Goal: Task Accomplishment & Management: Use online tool/utility

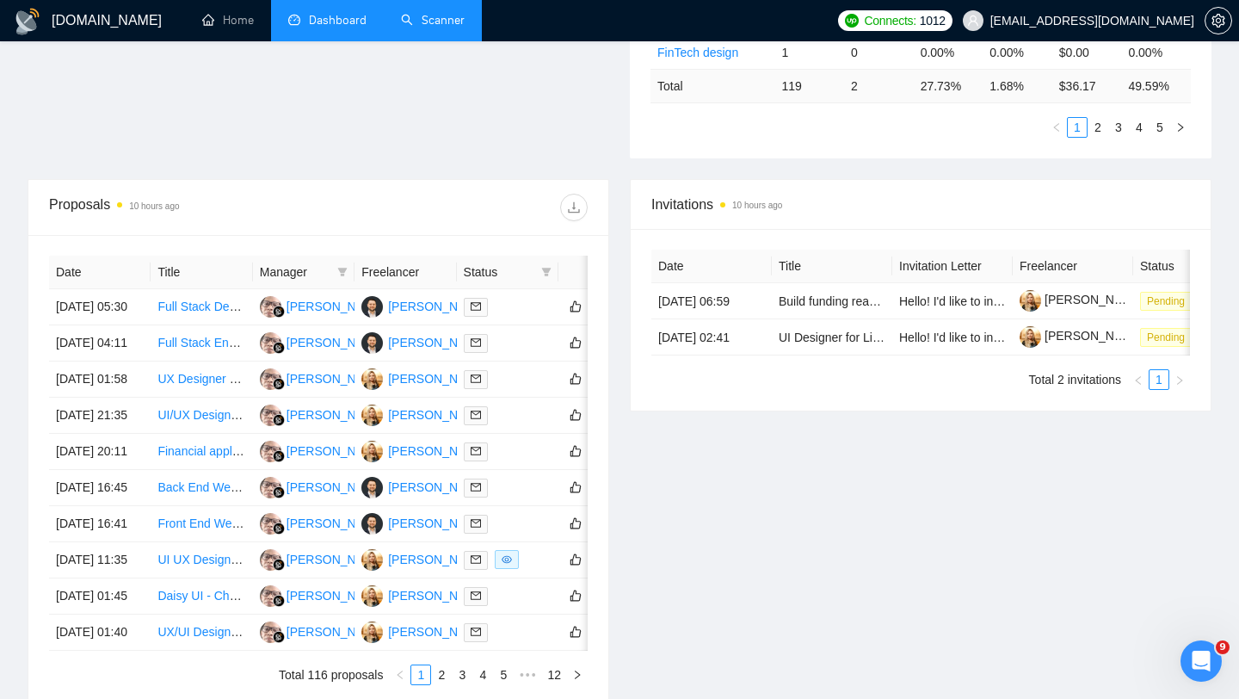
click at [428, 27] on link "Scanner" at bounding box center [433, 20] width 64 height 15
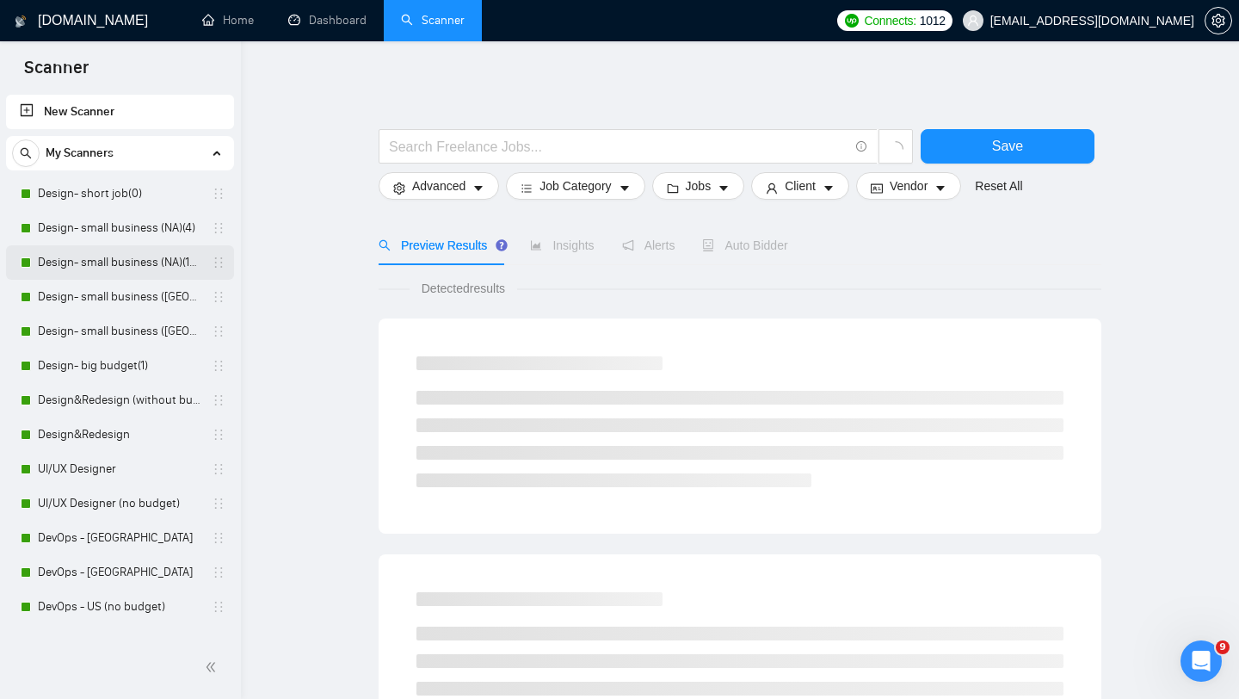
click at [129, 262] on link "Design- small business (NA)(15$)" at bounding box center [120, 262] width 164 height 34
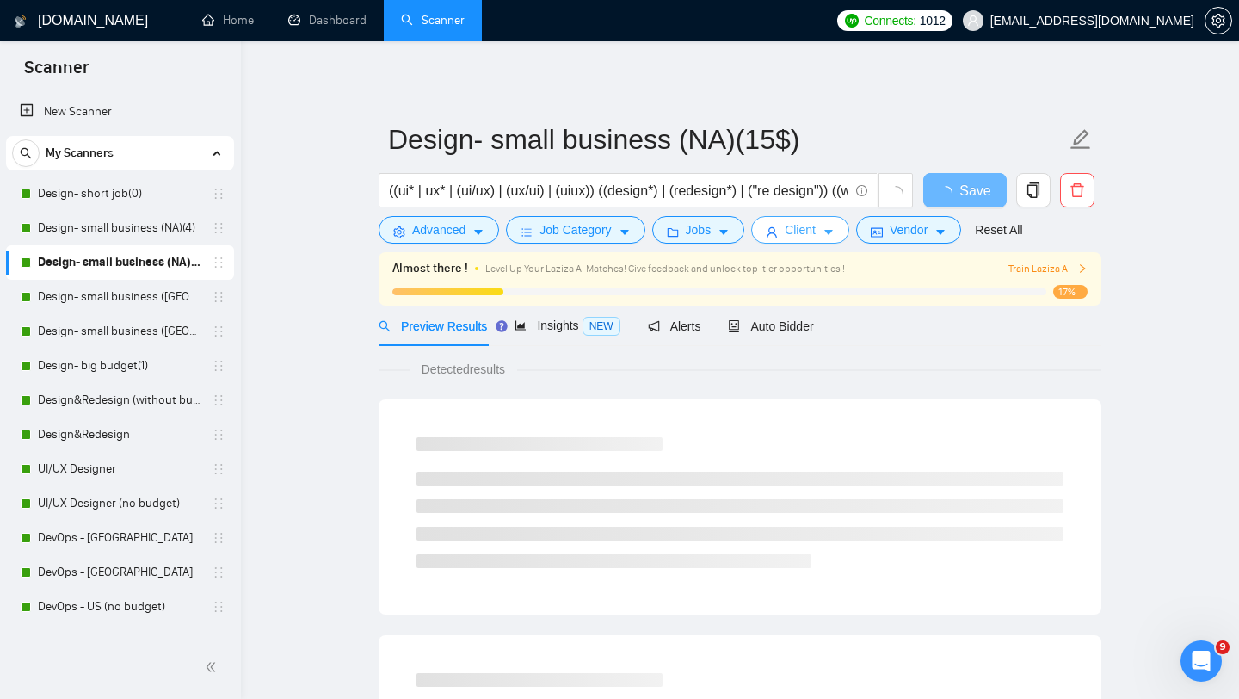
click at [816, 236] on span "Client" at bounding box center [800, 229] width 31 height 19
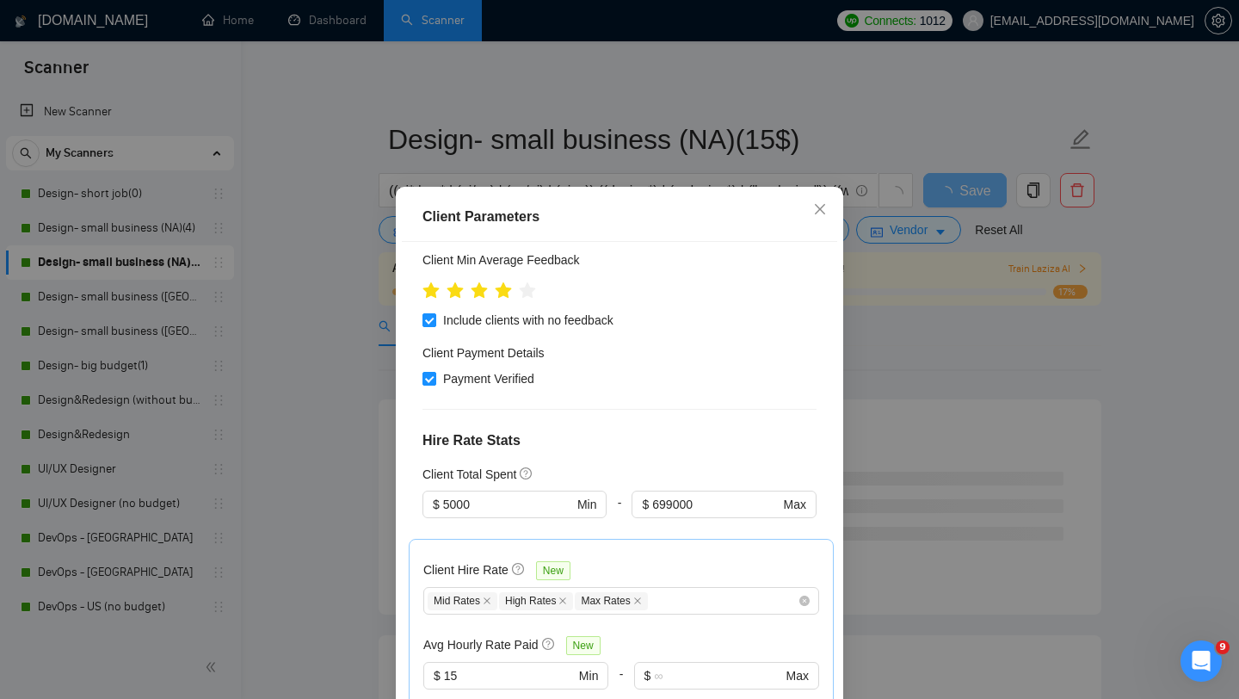
scroll to position [299, 0]
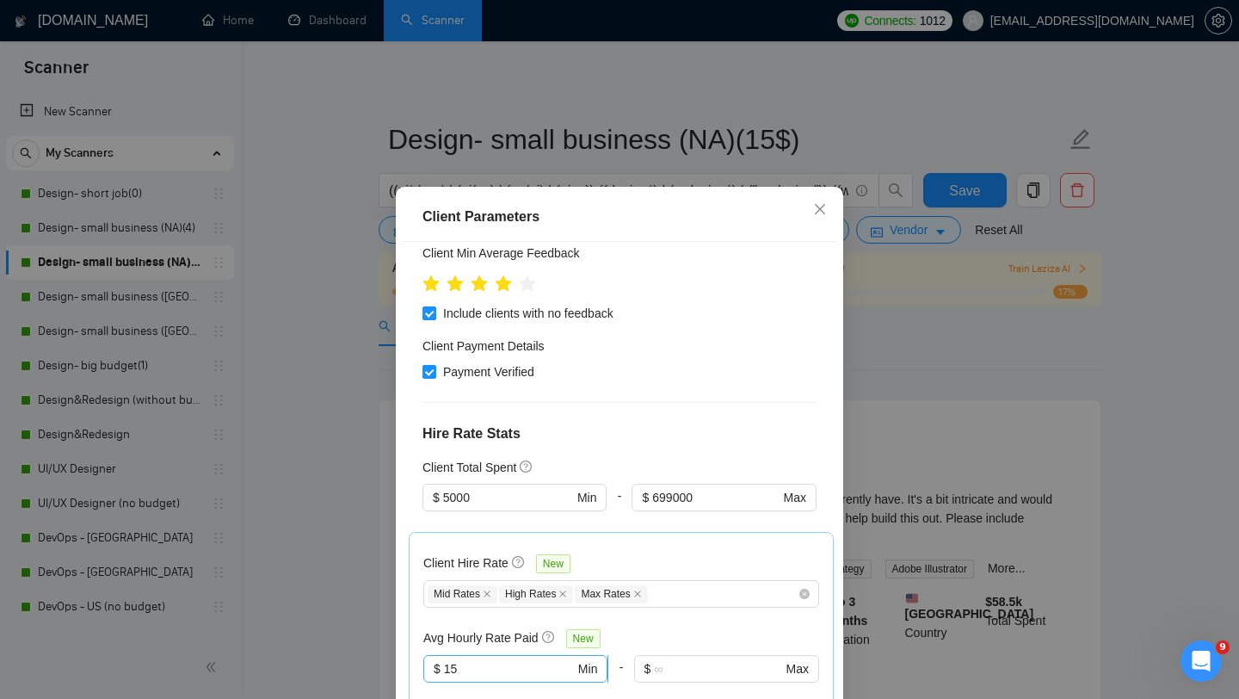
click at [539, 659] on input "15" at bounding box center [509, 668] width 131 height 19
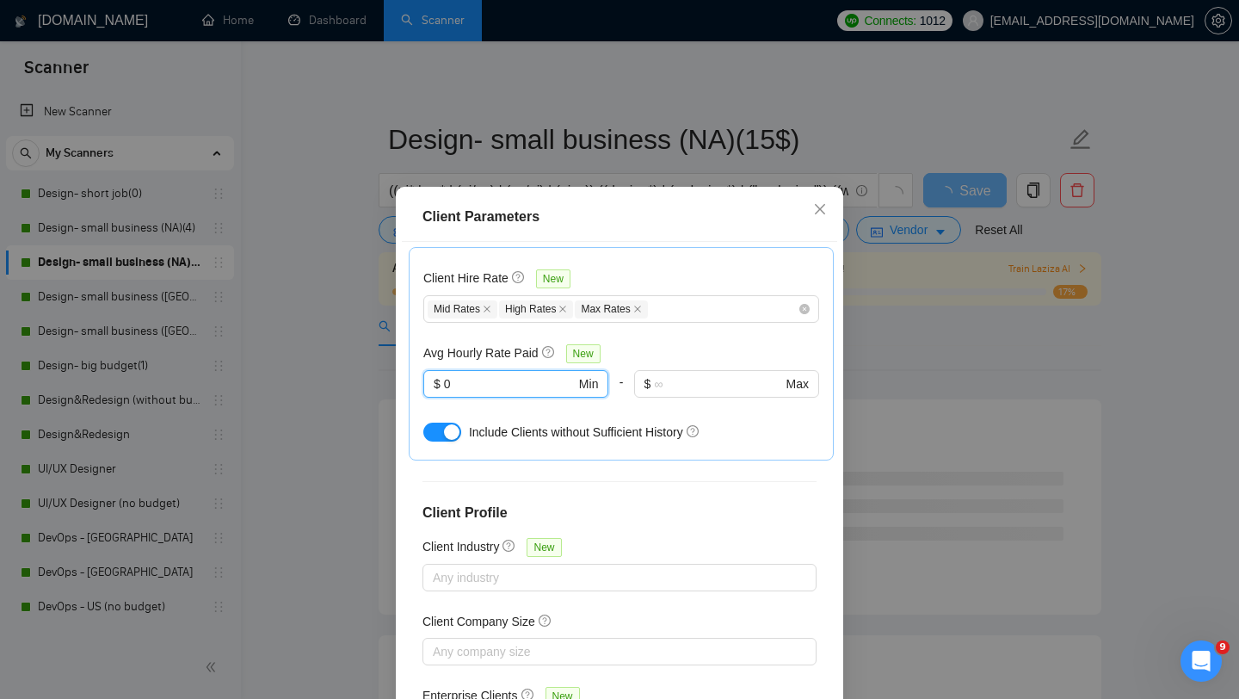
scroll to position [108, 0]
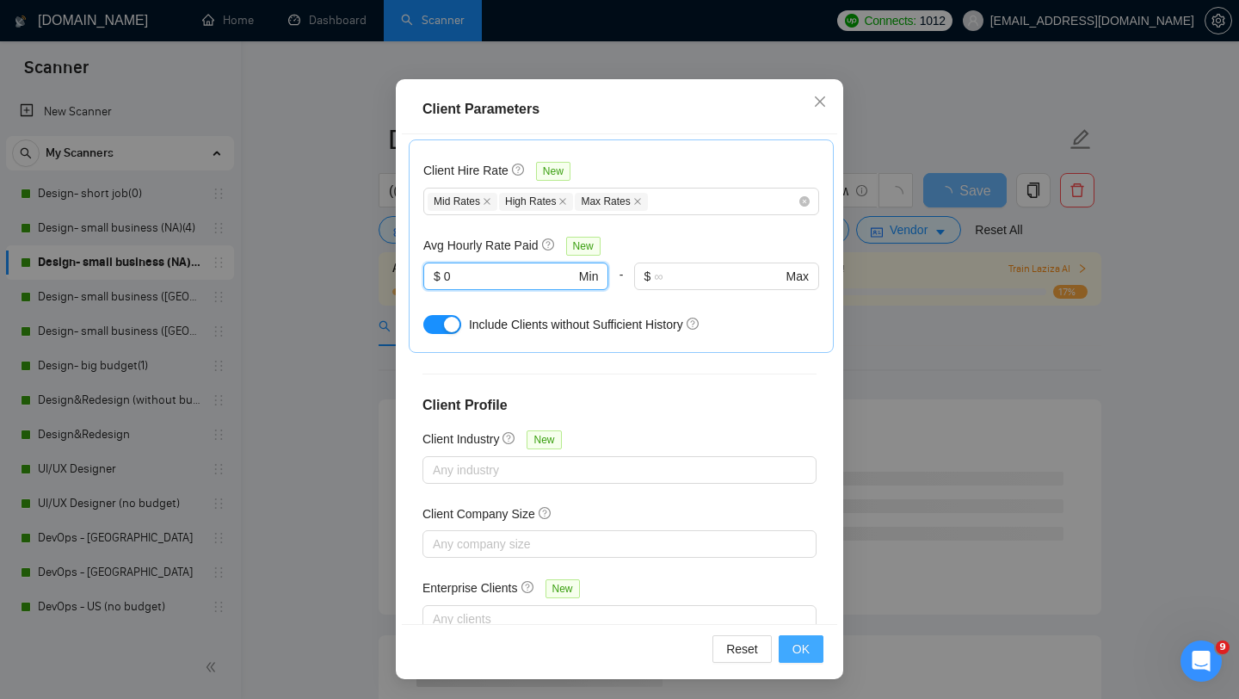
type input "0"
click at [803, 644] on span "OK" at bounding box center [801, 648] width 17 height 19
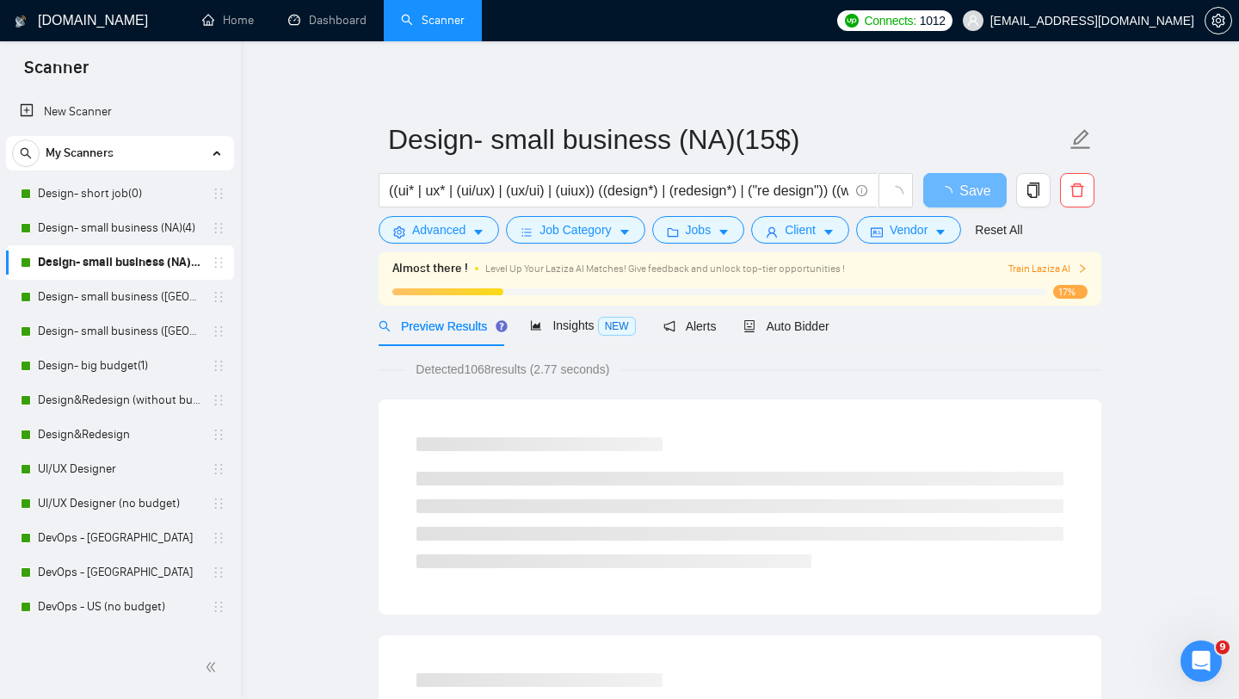
scroll to position [24, 0]
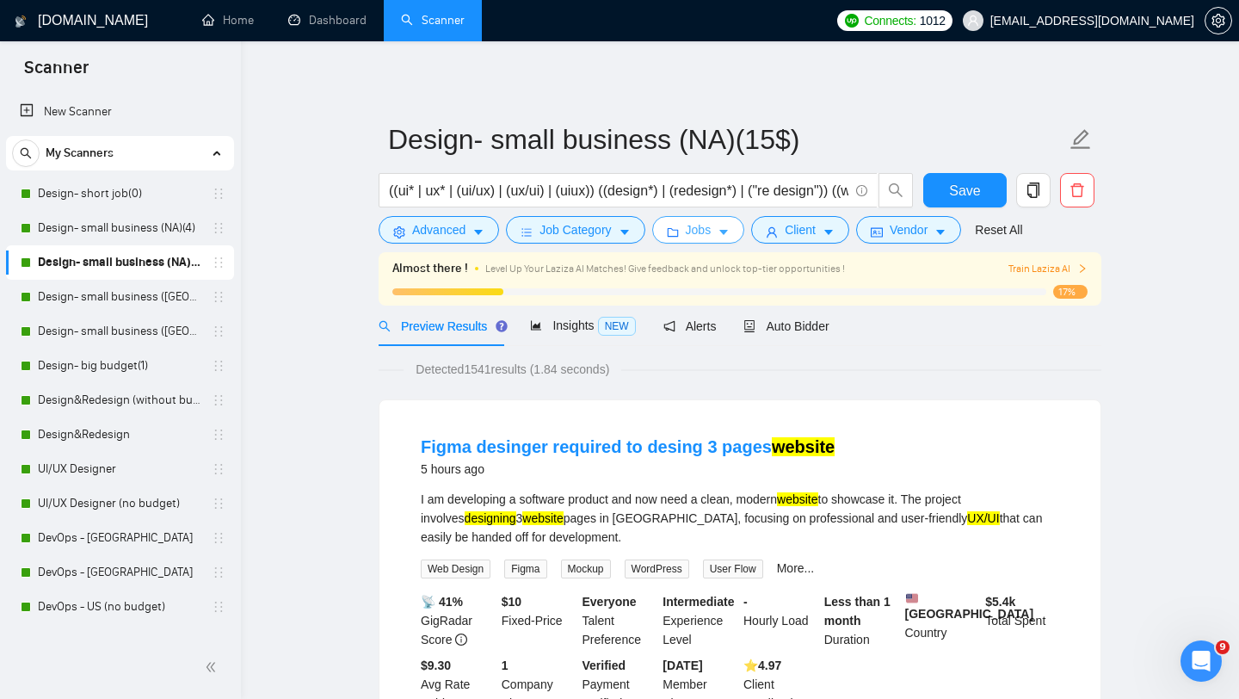
click at [714, 241] on button "Jobs" at bounding box center [698, 230] width 93 height 28
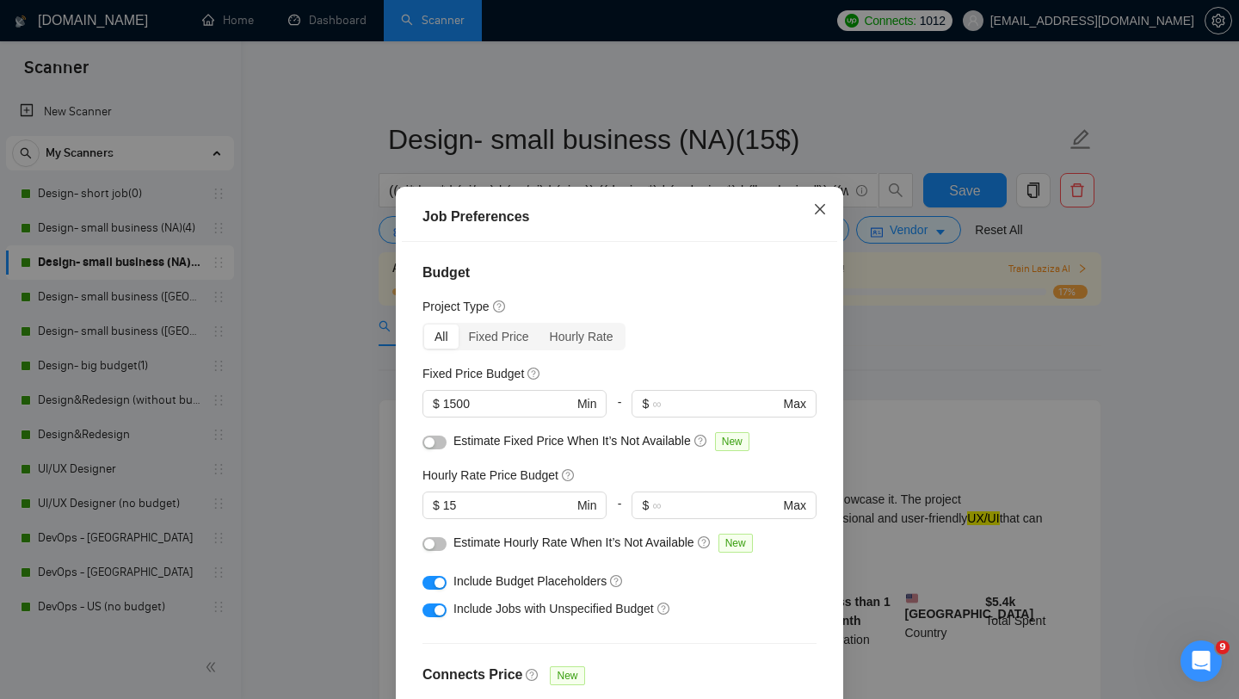
click at [821, 210] on icon "close" at bounding box center [820, 209] width 10 height 10
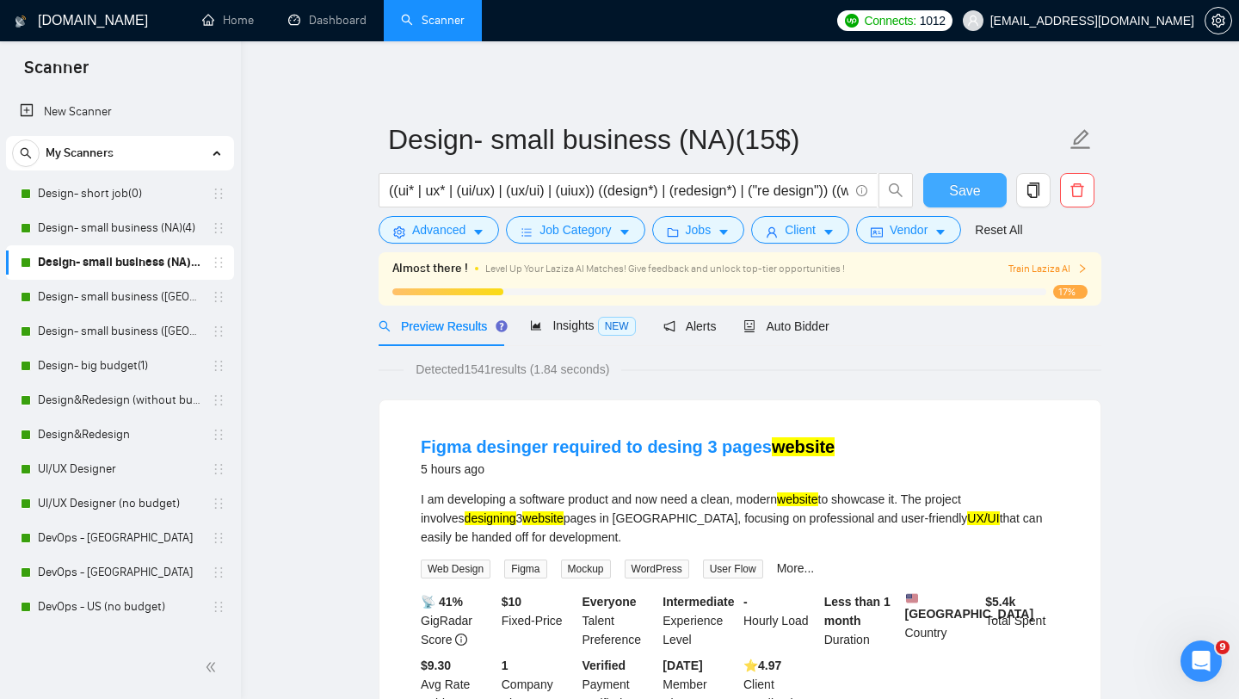
click at [982, 196] on button "Save" at bounding box center [964, 190] width 83 height 34
click at [126, 291] on link "Design- small business ([GEOGRAPHIC_DATA])(15$)" at bounding box center [120, 297] width 164 height 34
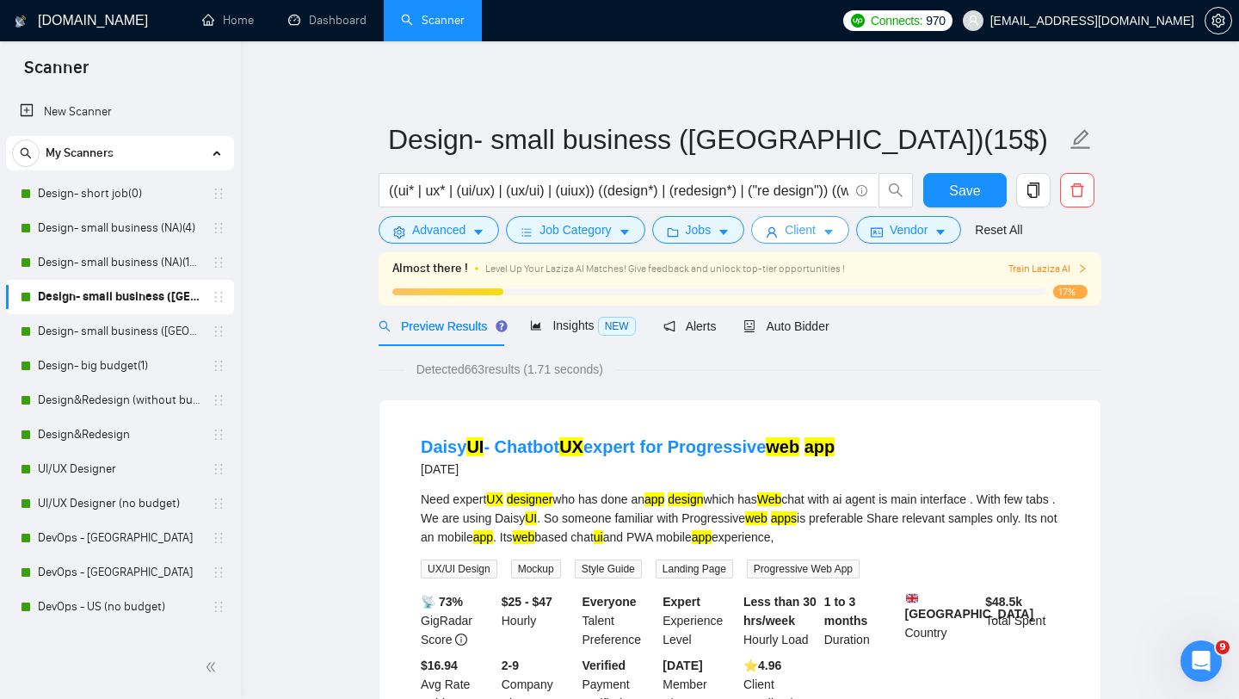
click at [806, 226] on span "Client" at bounding box center [800, 229] width 31 height 19
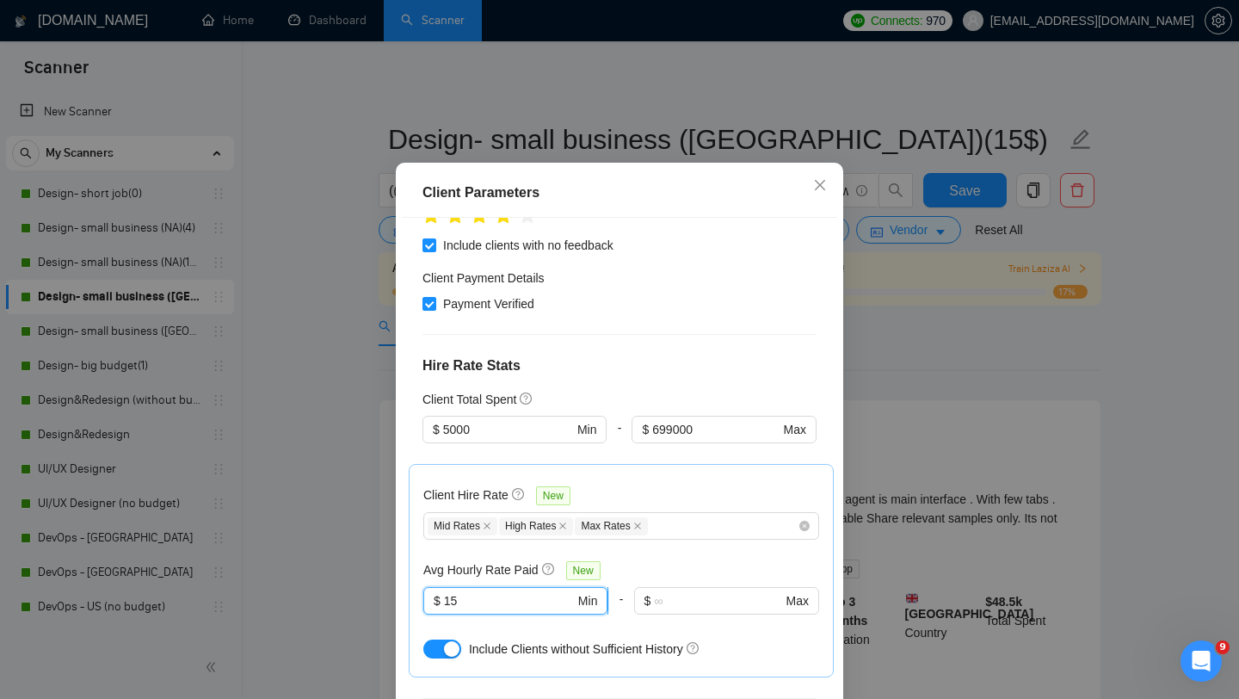
click at [522, 591] on input "15" at bounding box center [509, 600] width 131 height 19
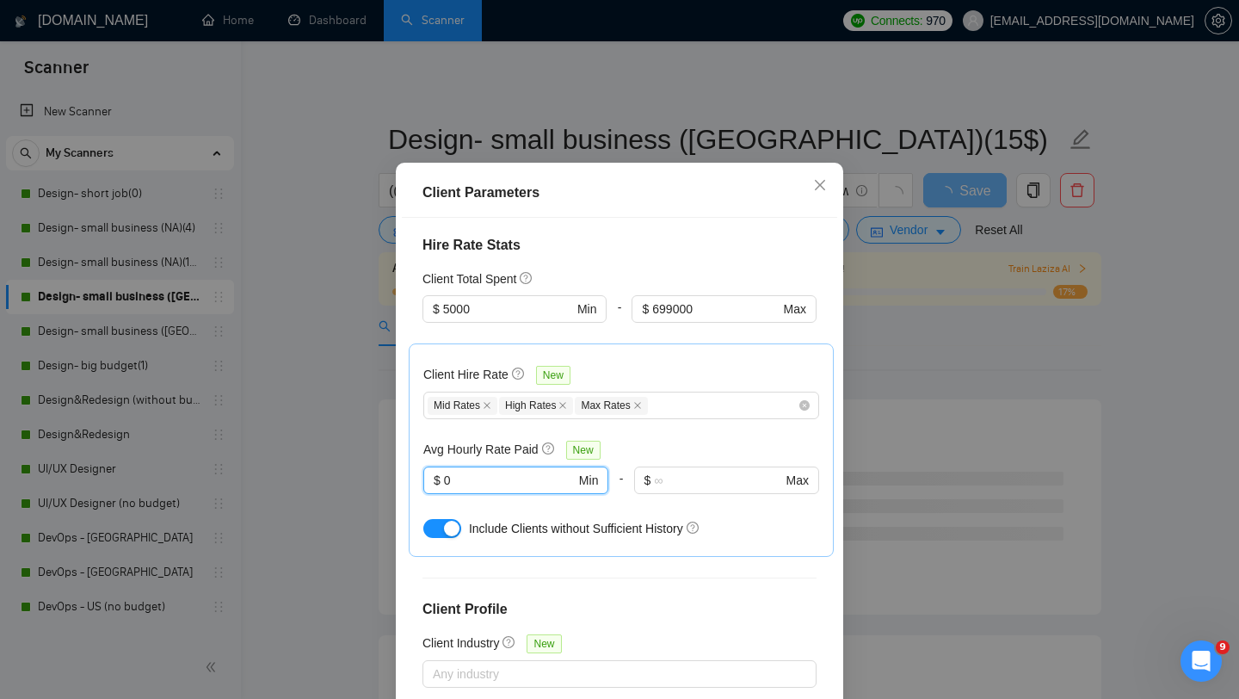
scroll to position [108, 0]
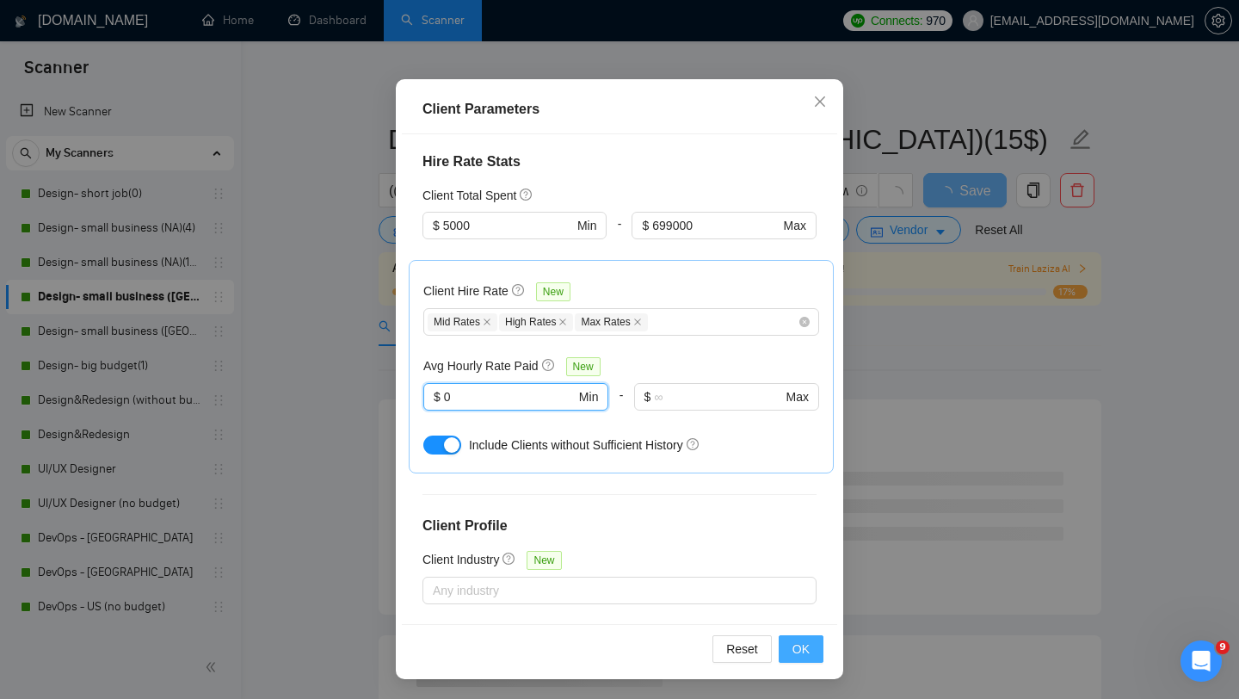
type input "0"
click at [812, 656] on button "OK" at bounding box center [801, 649] width 45 height 28
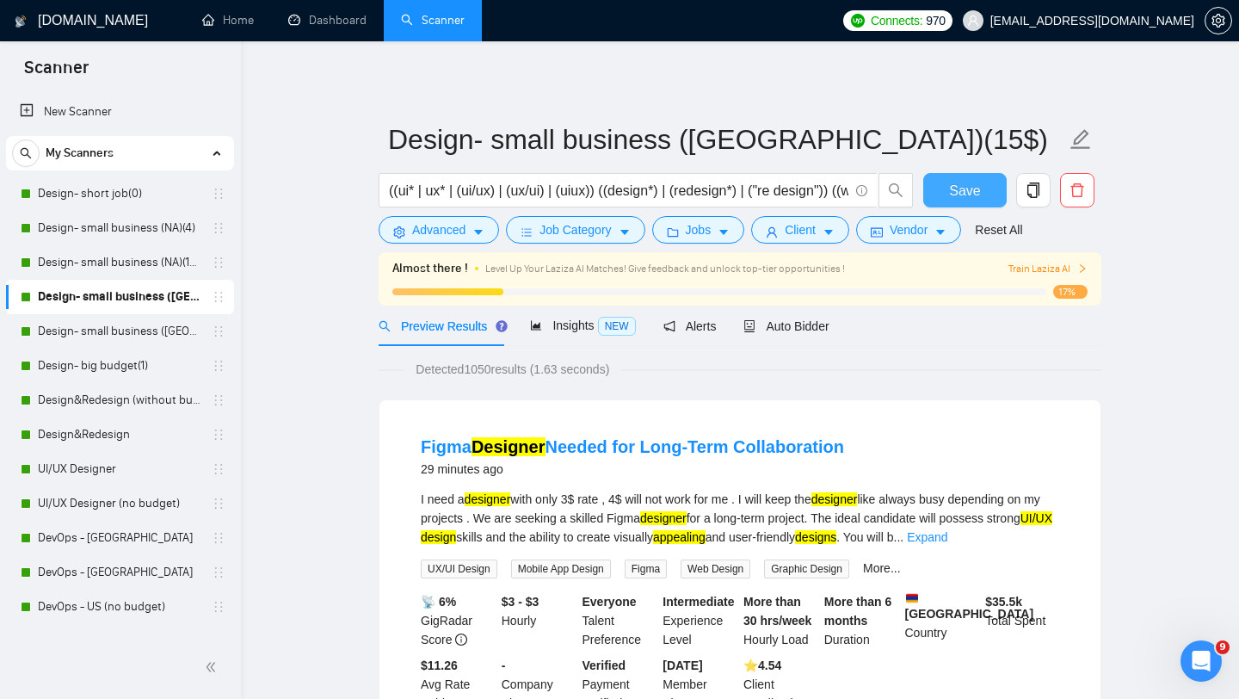
click at [979, 182] on span "Save" at bounding box center [964, 191] width 31 height 22
click at [121, 429] on link "Design&Redesign" at bounding box center [120, 434] width 164 height 34
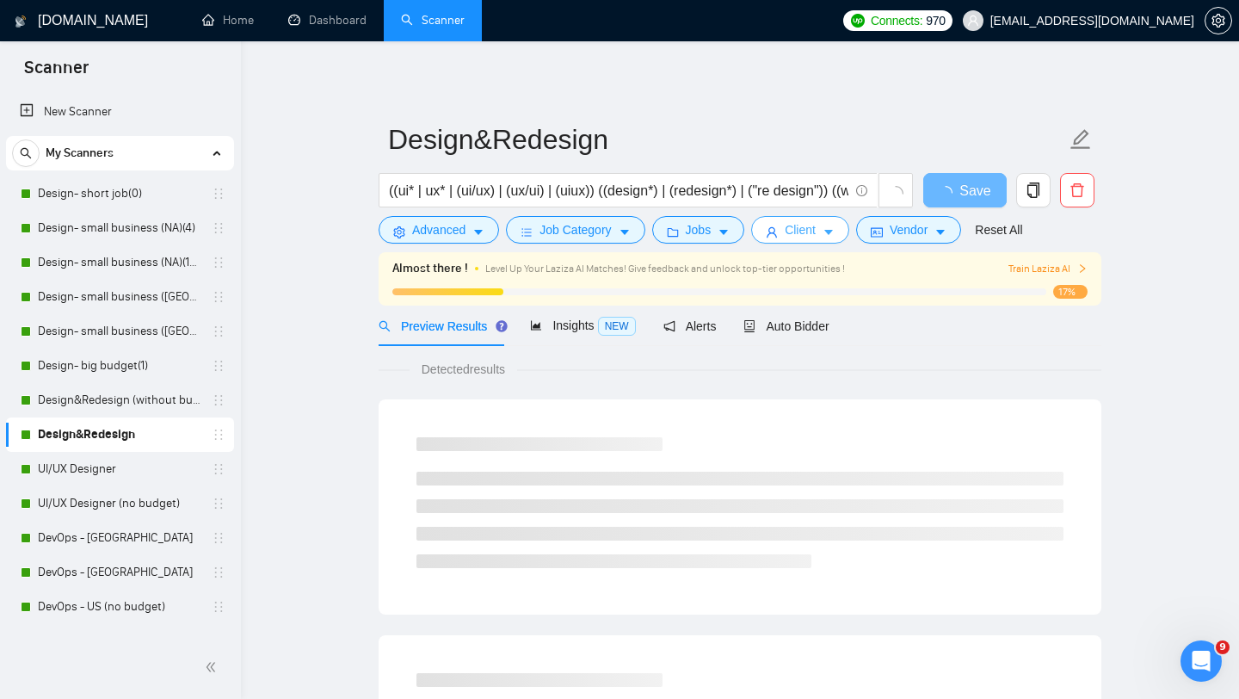
click at [825, 240] on button "Client" at bounding box center [800, 230] width 98 height 28
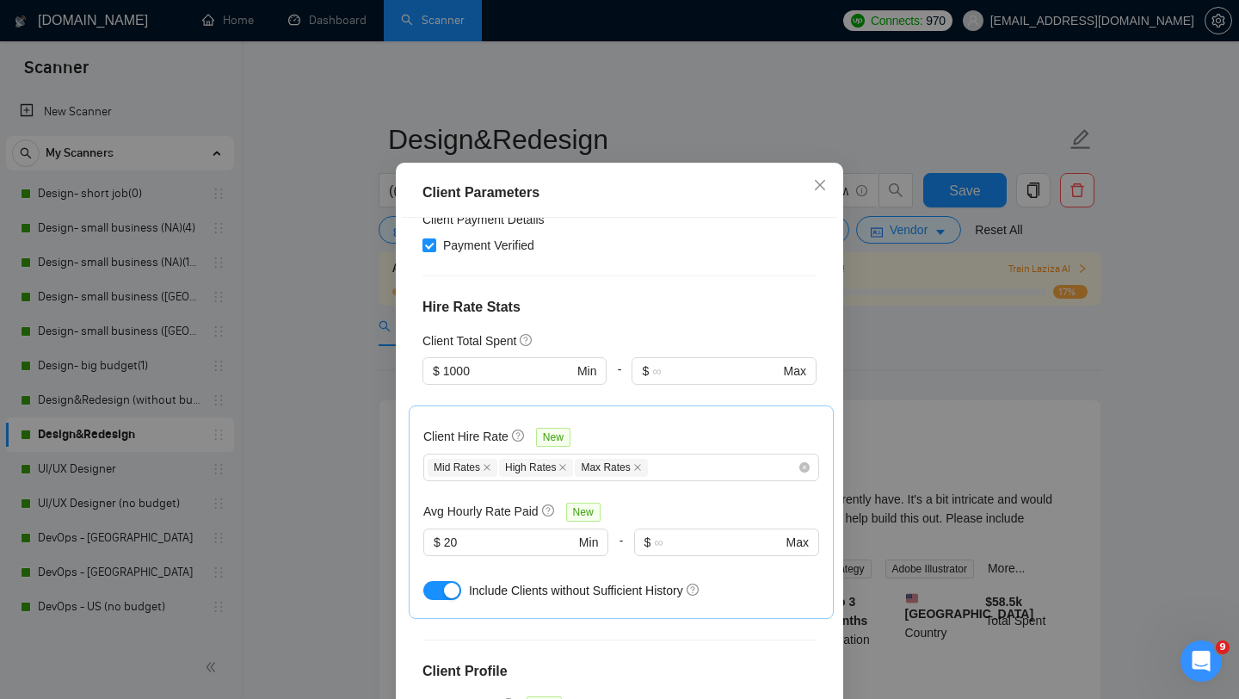
scroll to position [352, 0]
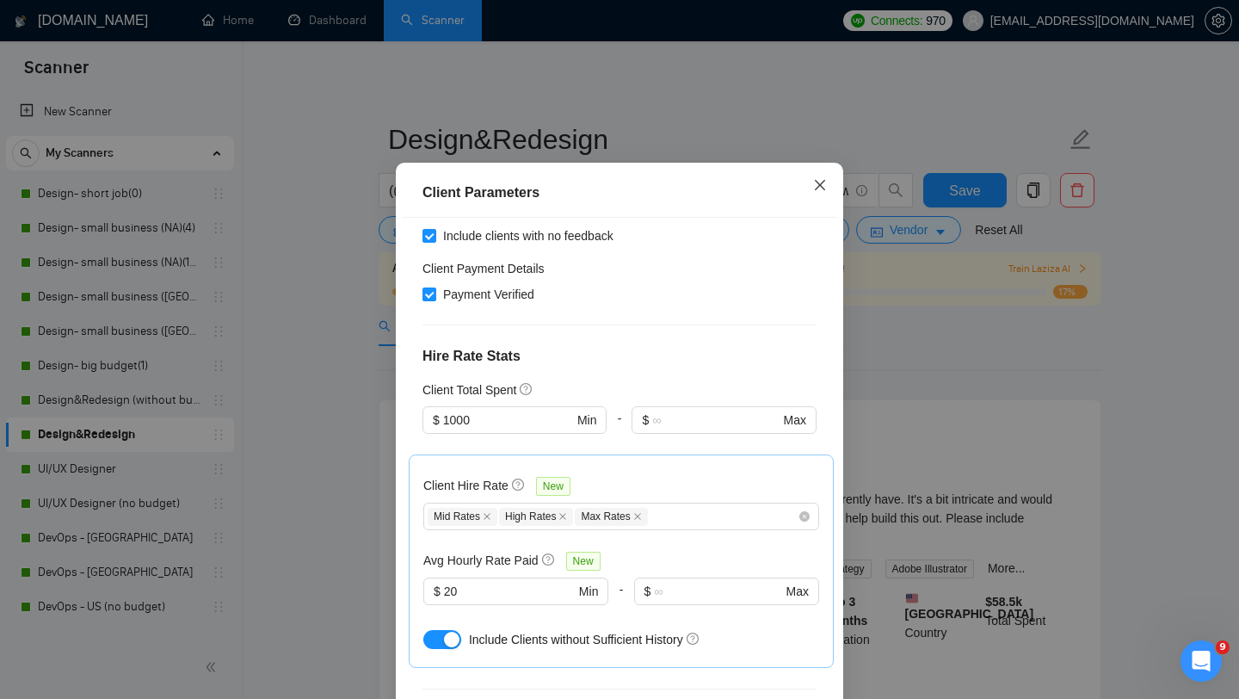
click at [817, 209] on span "Close" at bounding box center [820, 186] width 46 height 46
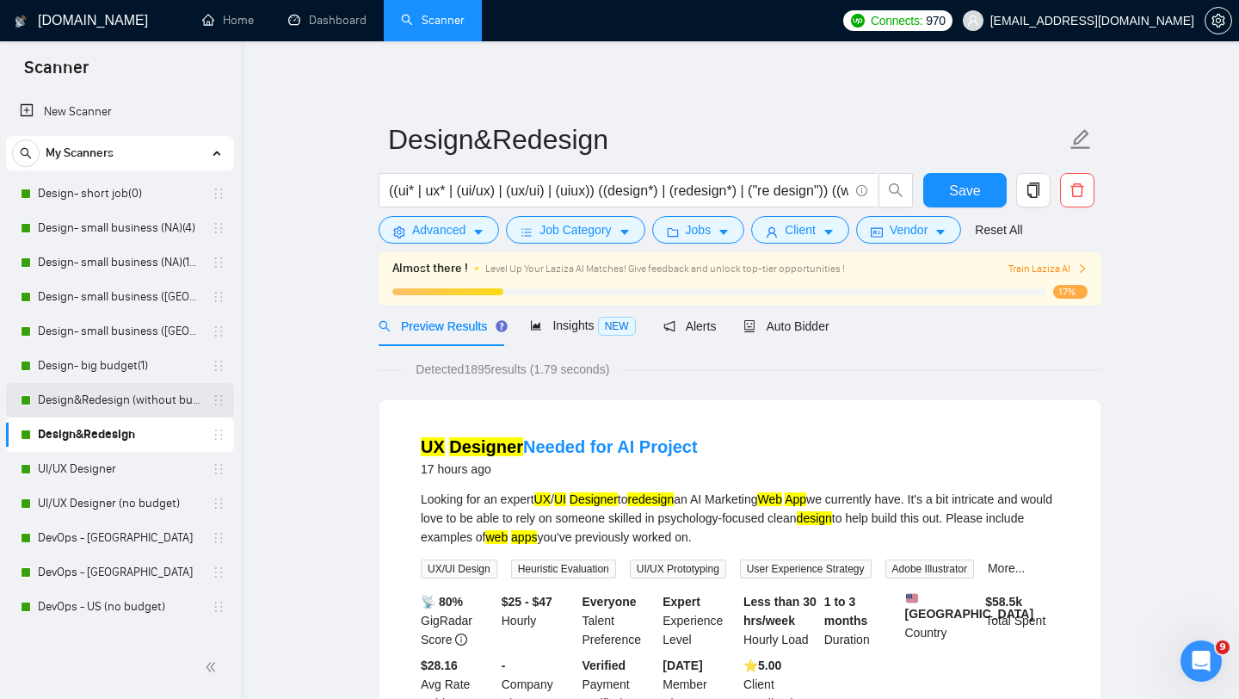
click at [111, 406] on link "Design&Redesign (without budget)" at bounding box center [120, 400] width 164 height 34
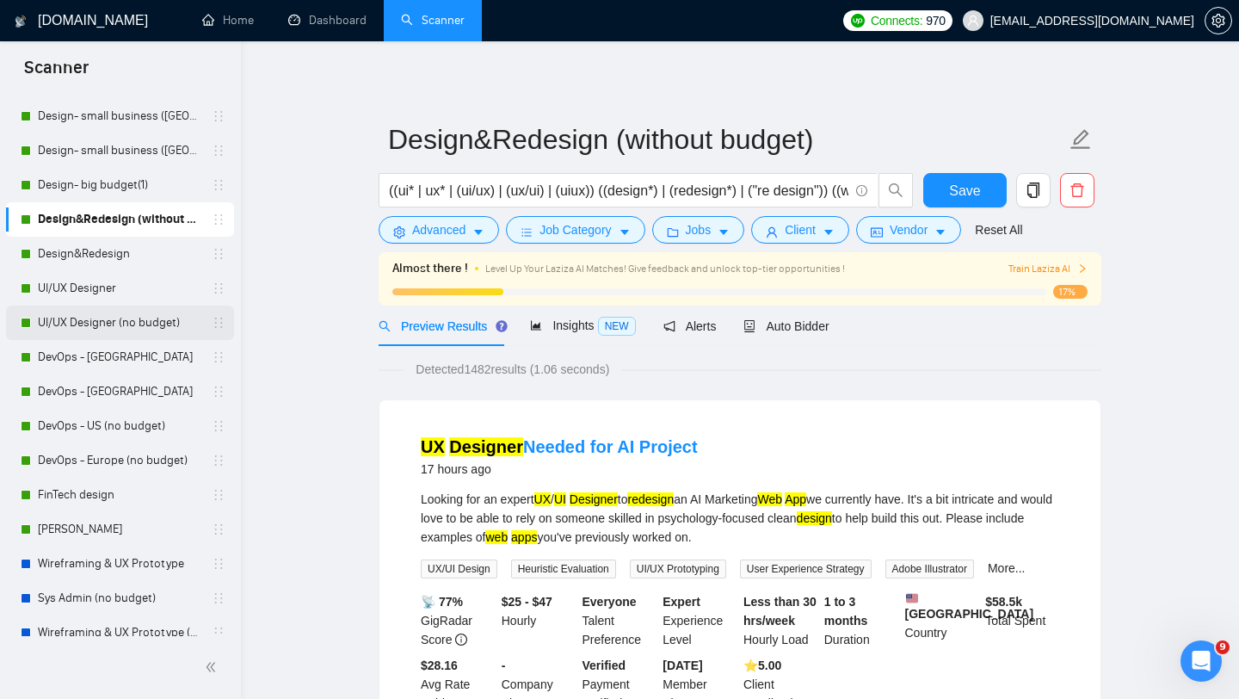
scroll to position [195, 0]
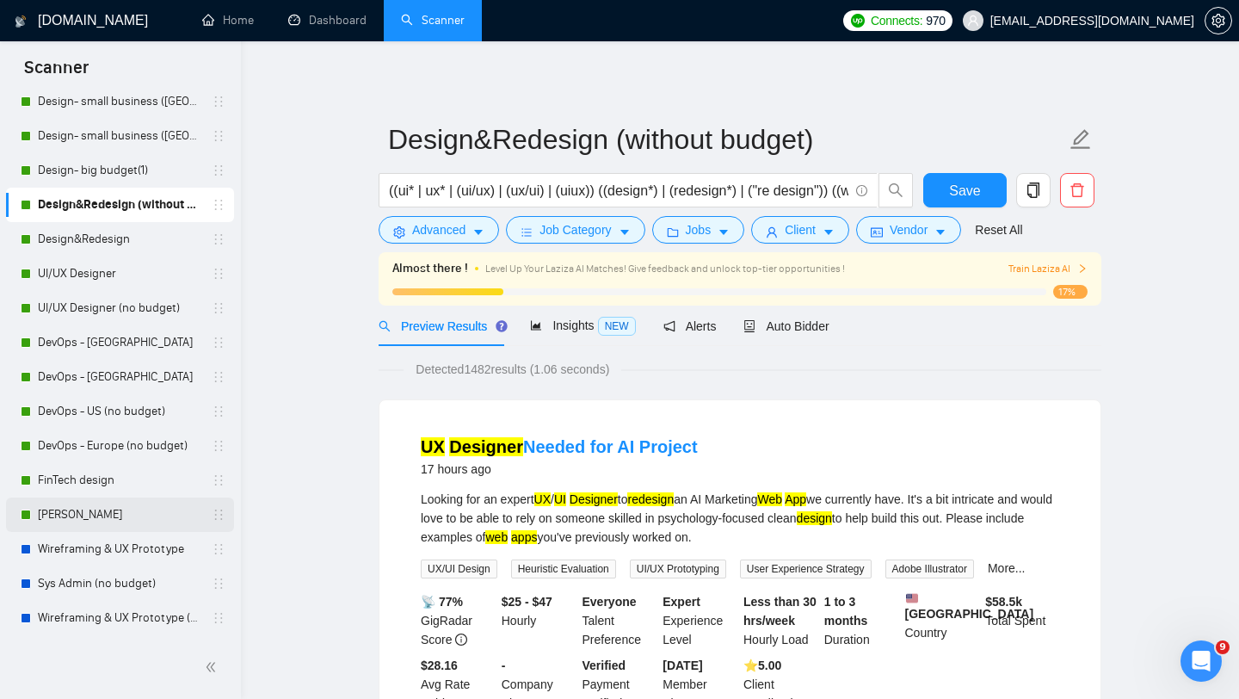
click at [77, 514] on link "[PERSON_NAME]" at bounding box center [120, 514] width 164 height 34
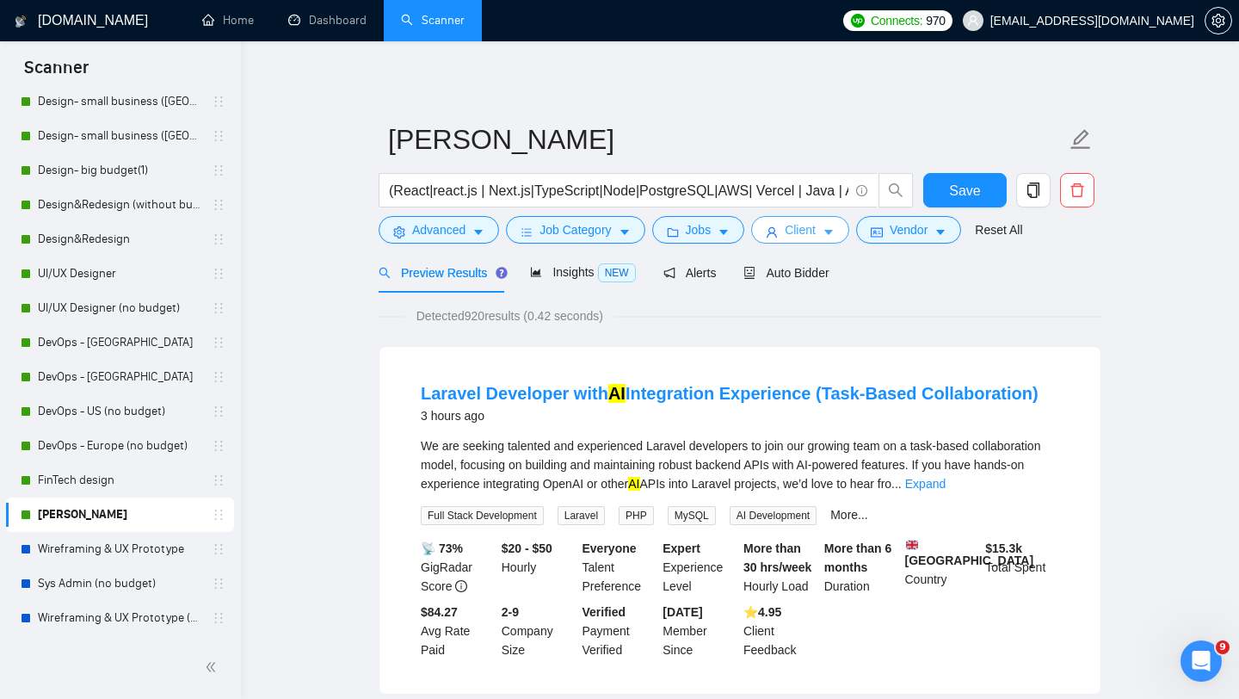
click at [813, 232] on span "Client" at bounding box center [800, 229] width 31 height 19
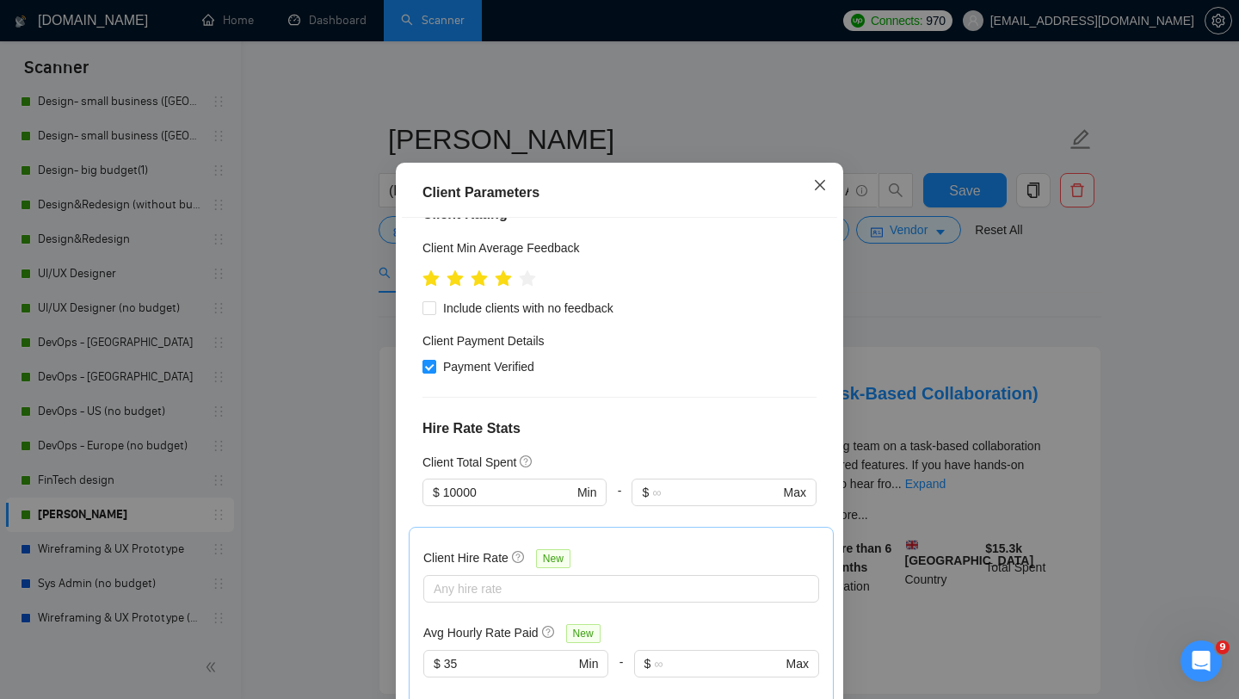
click at [818, 192] on icon "close" at bounding box center [820, 185] width 14 height 14
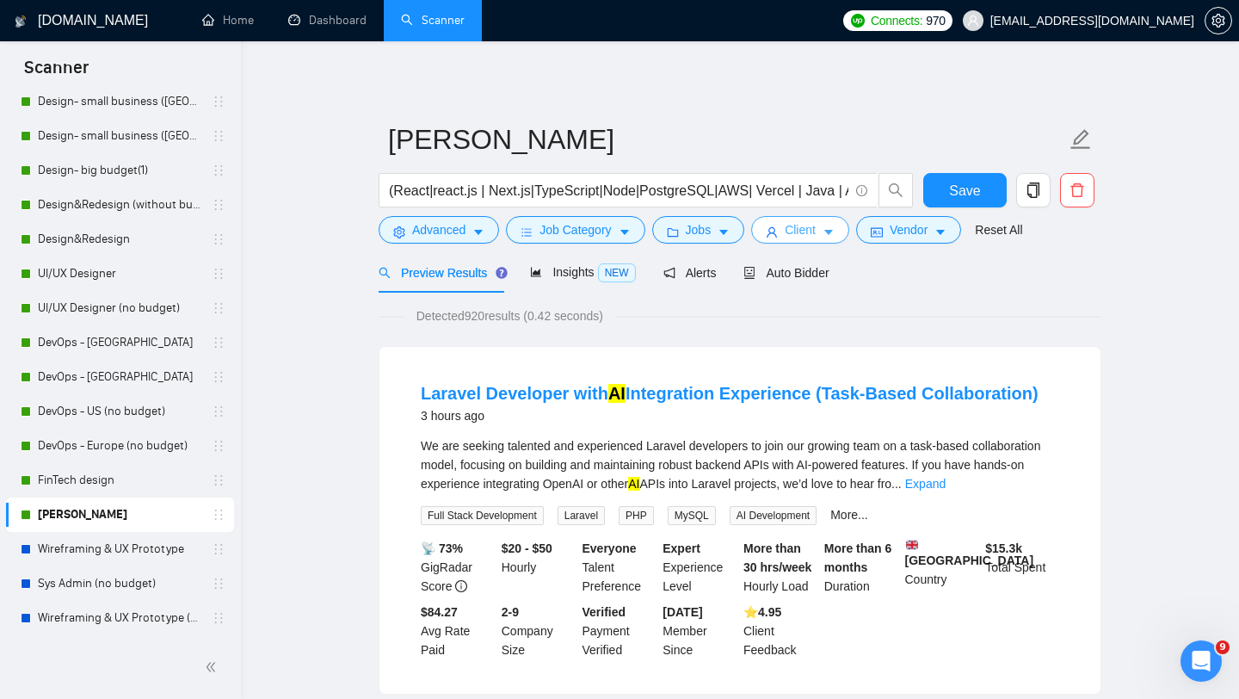
click at [791, 232] on span "Client" at bounding box center [800, 229] width 31 height 19
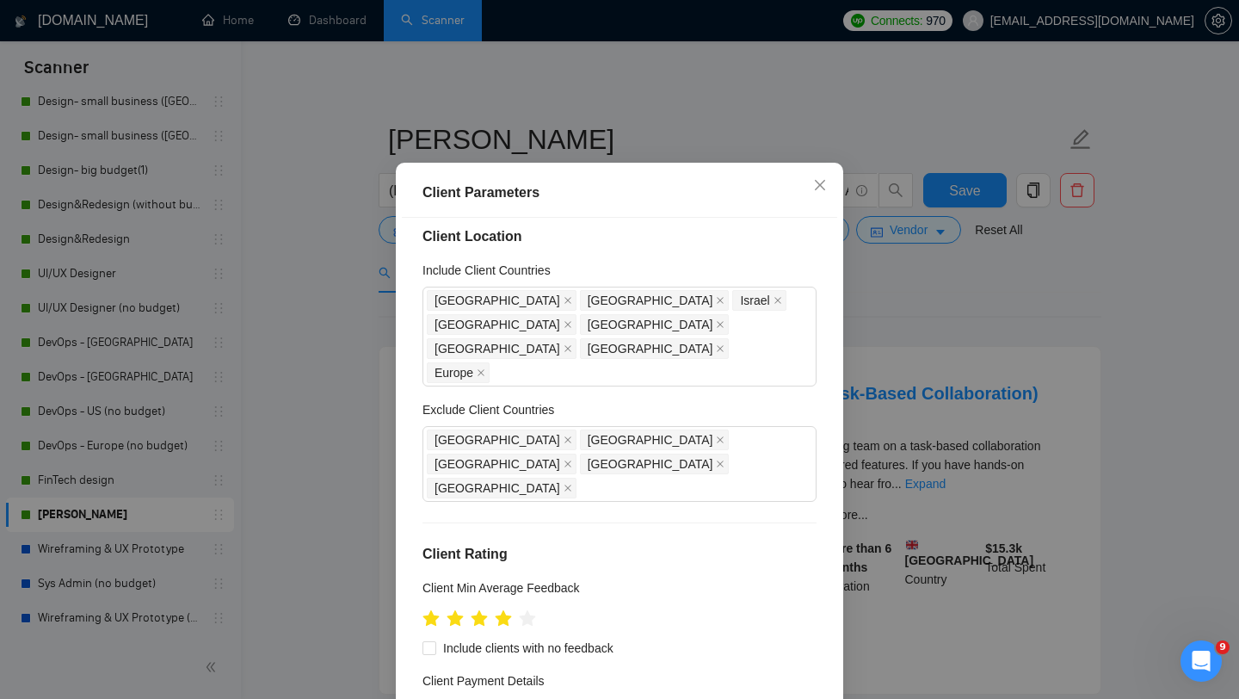
scroll to position [7, 0]
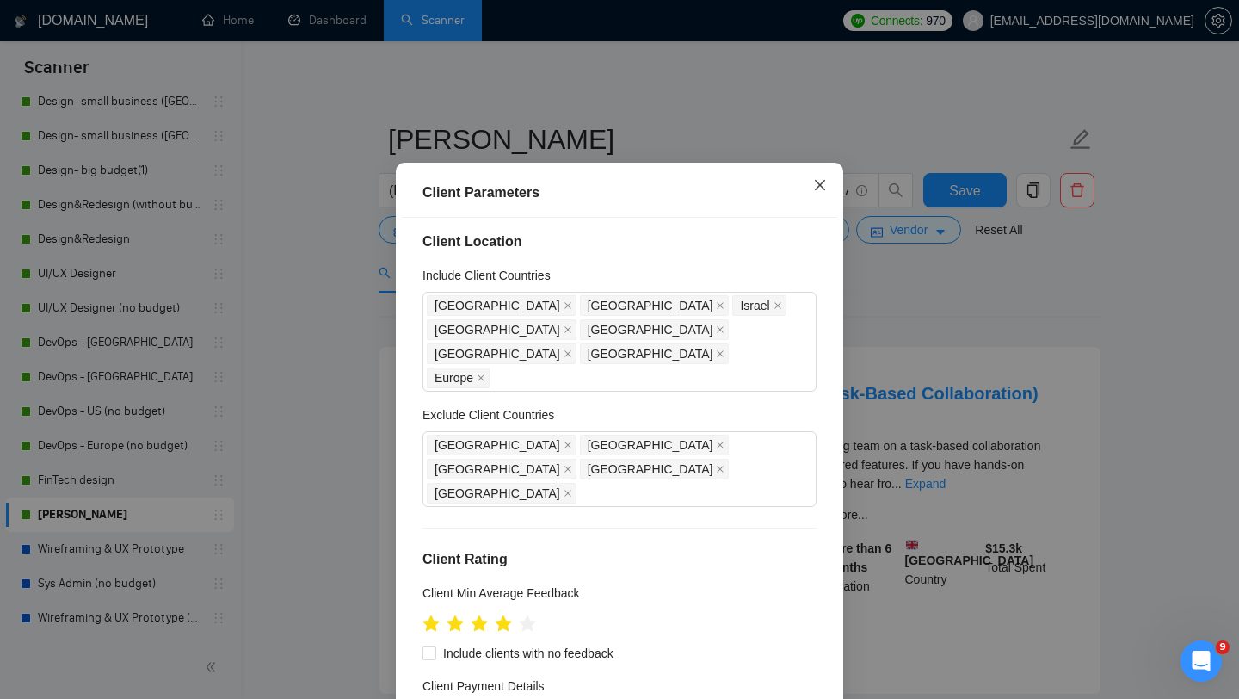
click at [818, 192] on icon "close" at bounding box center [820, 185] width 14 height 14
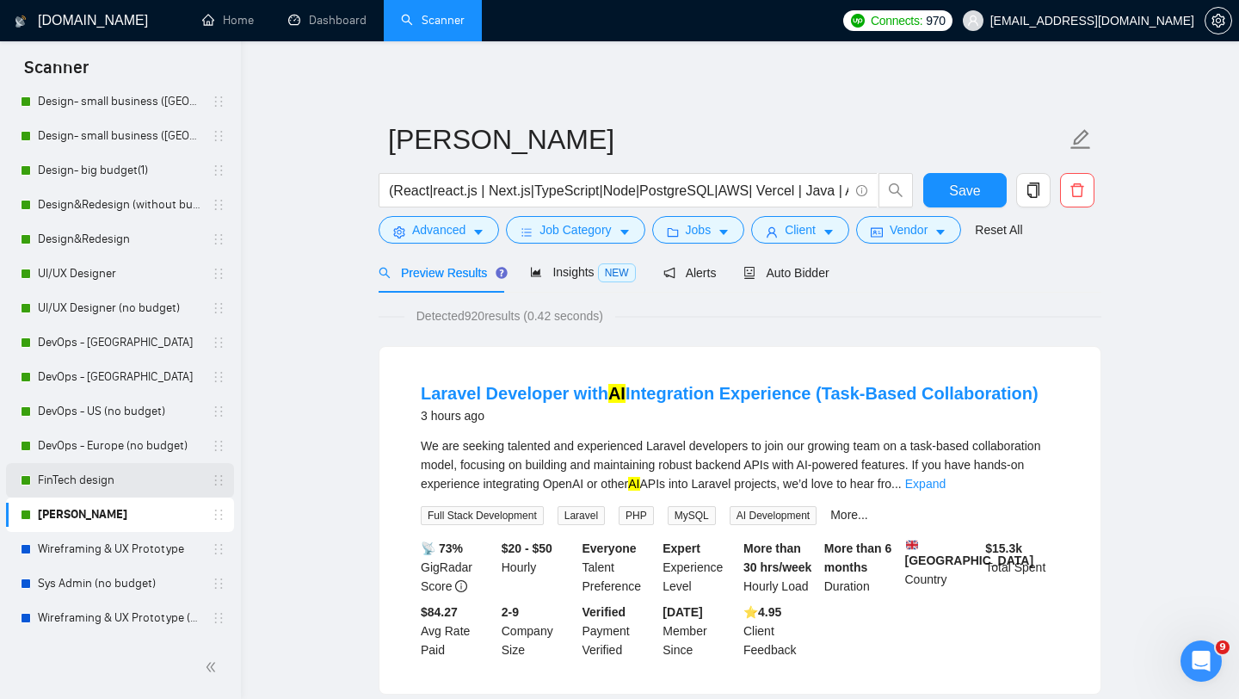
click at [117, 473] on link "FinTech design" at bounding box center [120, 480] width 164 height 34
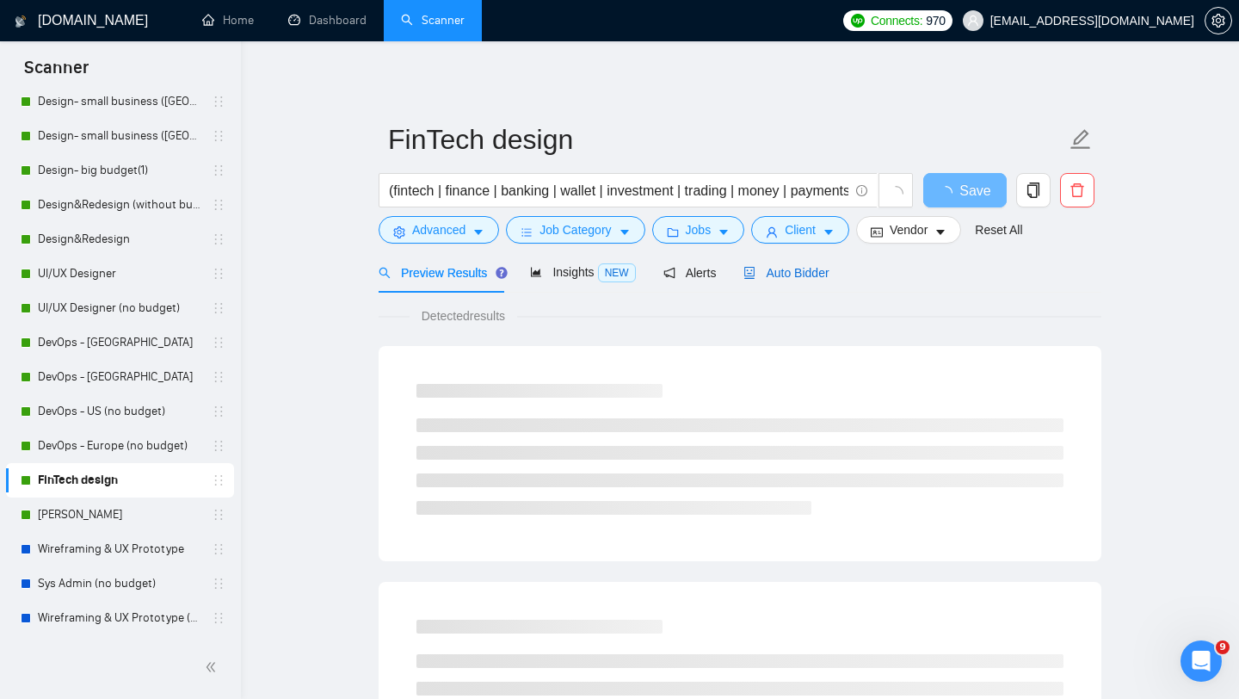
click at [815, 266] on span "Auto Bidder" at bounding box center [786, 273] width 85 height 14
